Goal: Navigation & Orientation: Go to known website

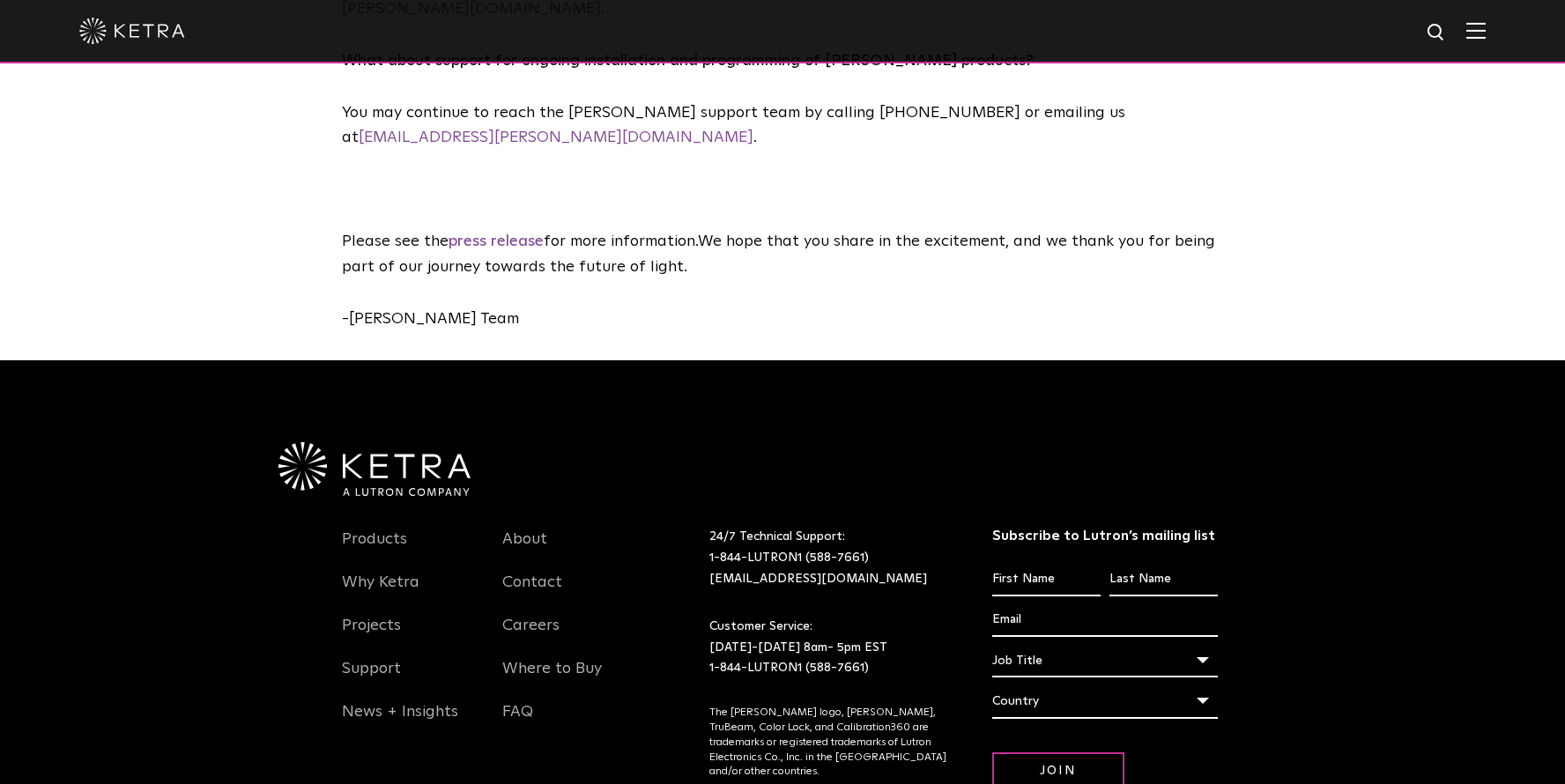
scroll to position [1507, 0]
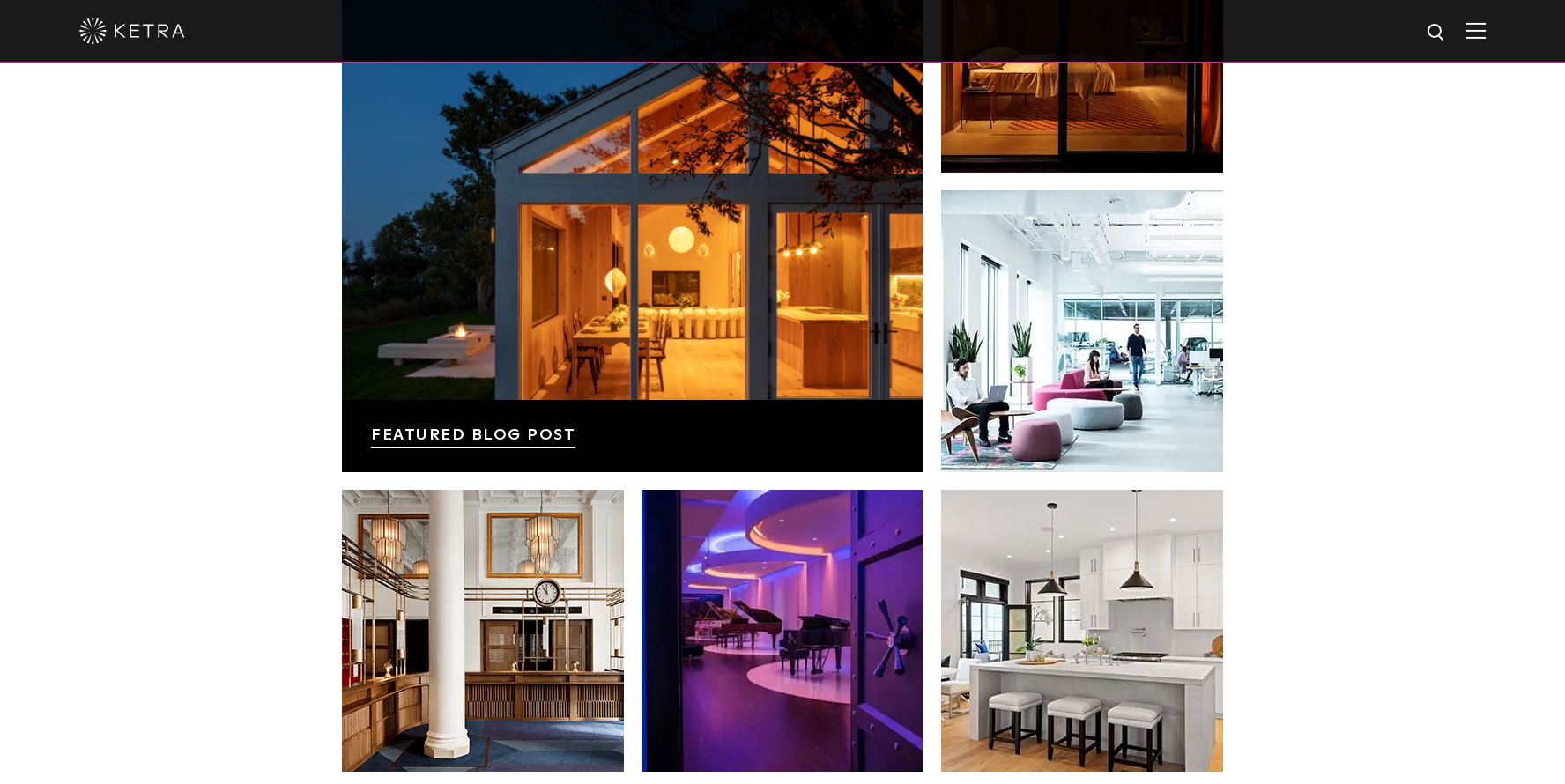
scroll to position [3700, 0]
